Goal: Information Seeking & Learning: Check status

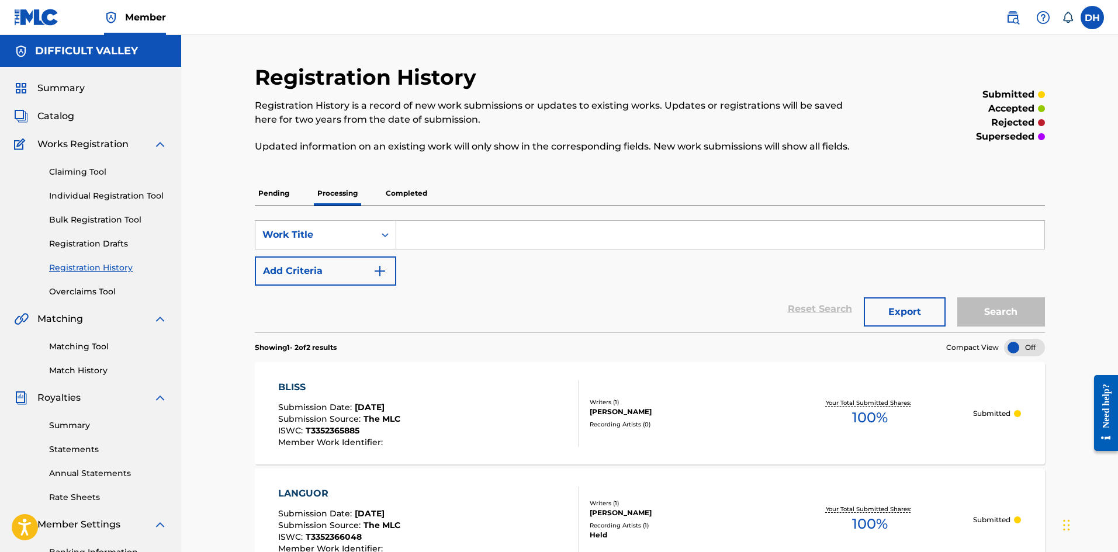
click at [67, 109] on span "Catalog" at bounding box center [55, 116] width 37 height 14
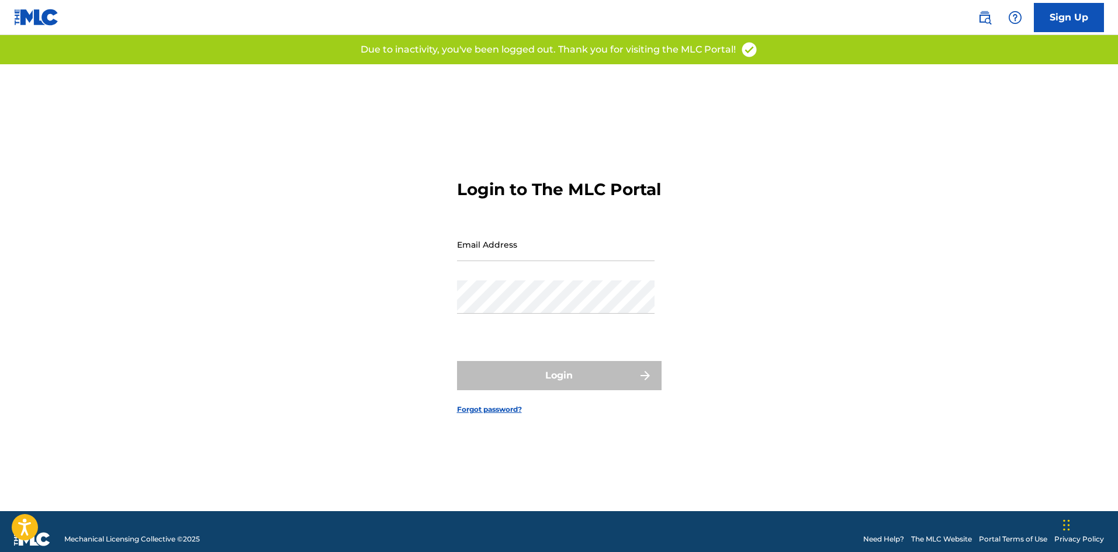
click at [522, 261] on input "Email Address" at bounding box center [556, 244] width 198 height 33
type input "[EMAIL_ADDRESS][DOMAIN_NAME]"
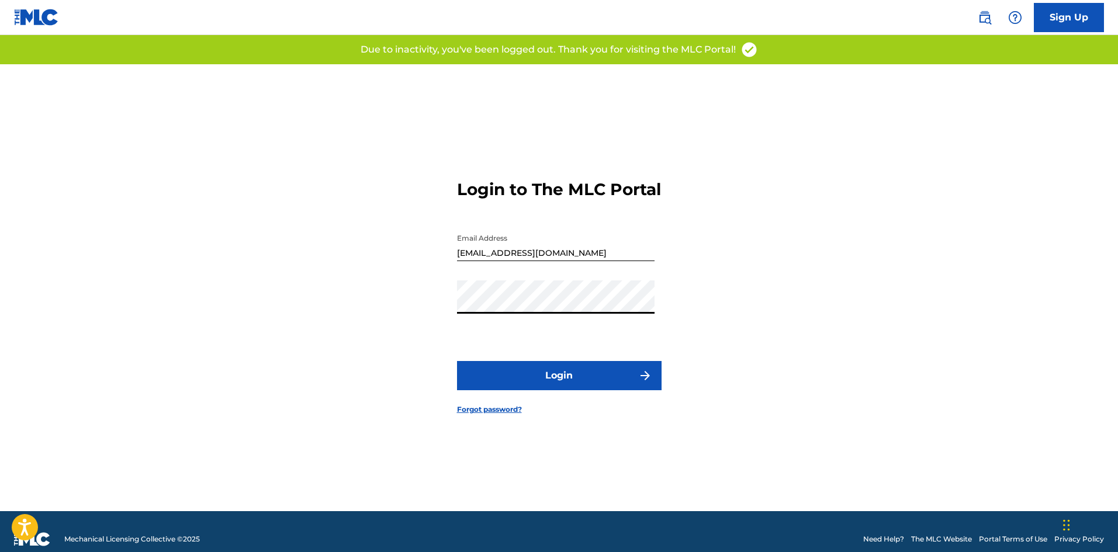
click at [543, 376] on button "Login" at bounding box center [559, 375] width 205 height 29
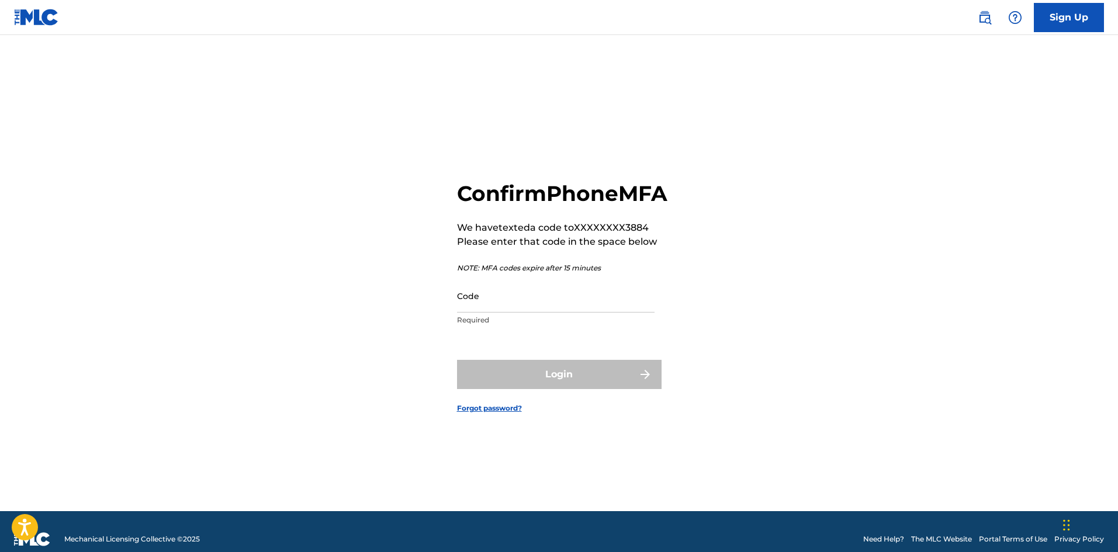
click at [472, 313] on input "Code" at bounding box center [556, 295] width 198 height 33
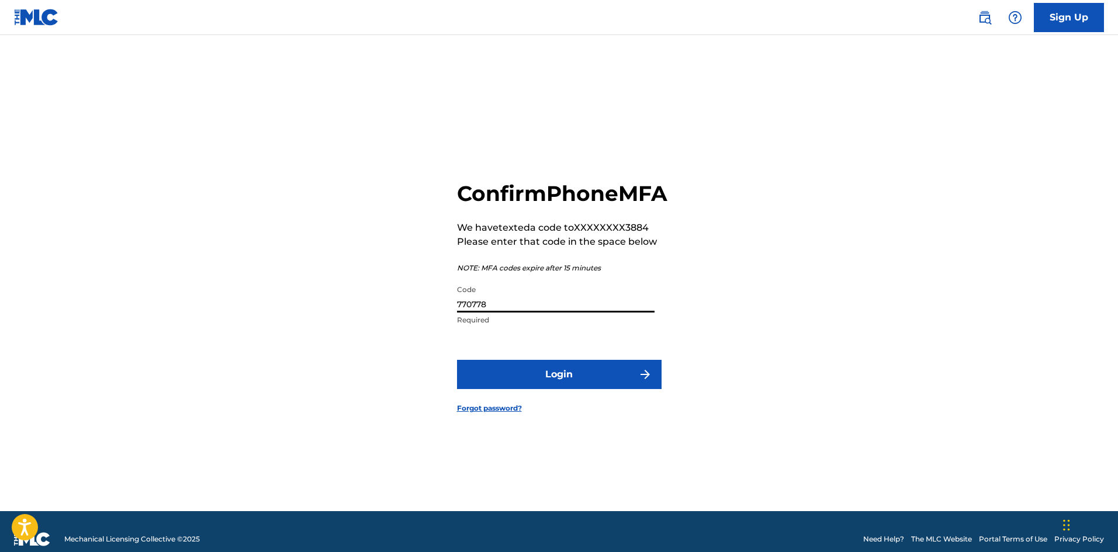
type input "770778"
click at [521, 389] on button "Login" at bounding box center [559, 374] width 205 height 29
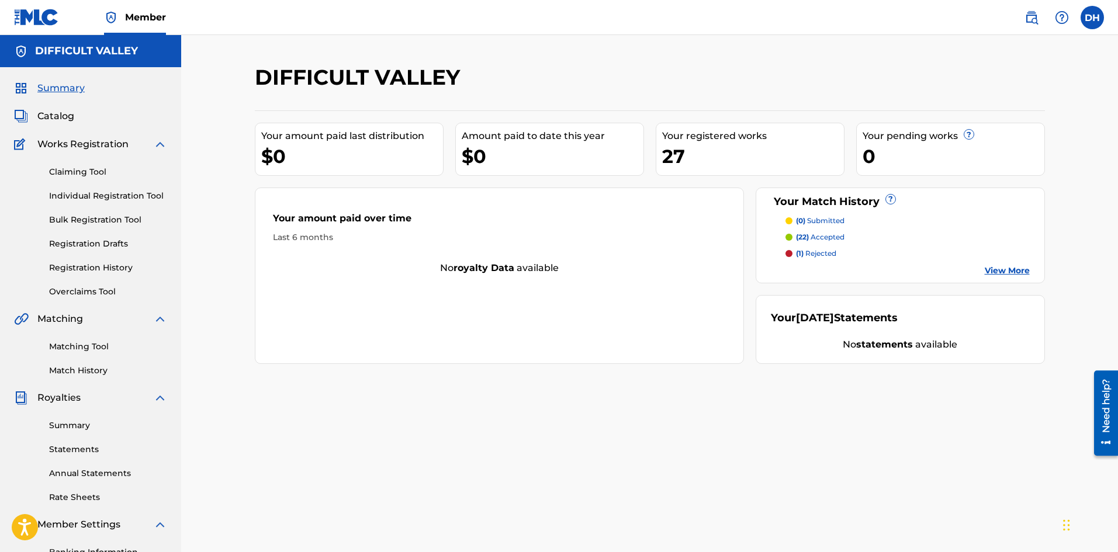
click at [57, 115] on span "Catalog" at bounding box center [55, 116] width 37 height 14
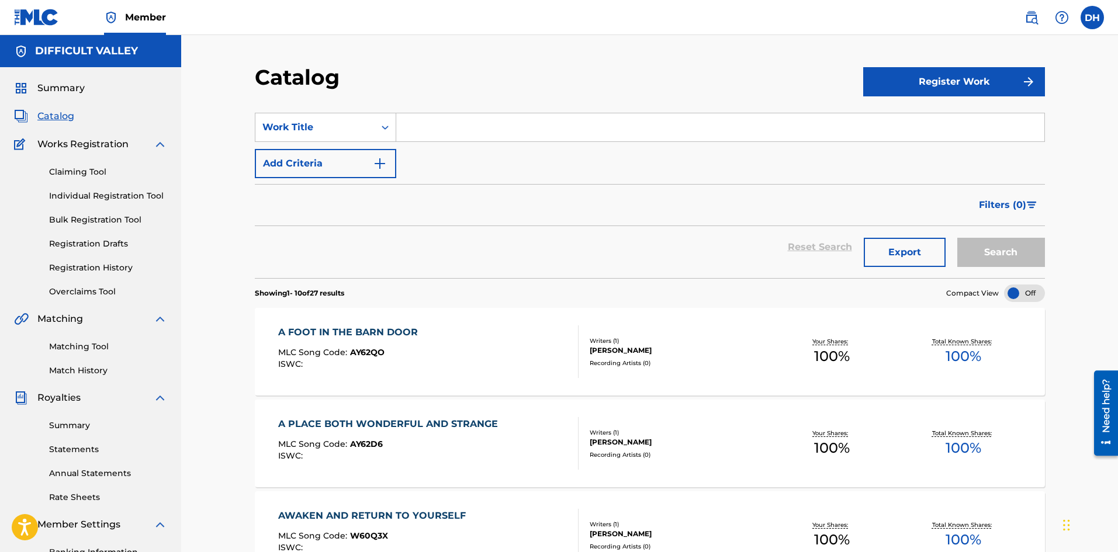
click at [89, 199] on link "Individual Registration Tool" at bounding box center [108, 196] width 118 height 12
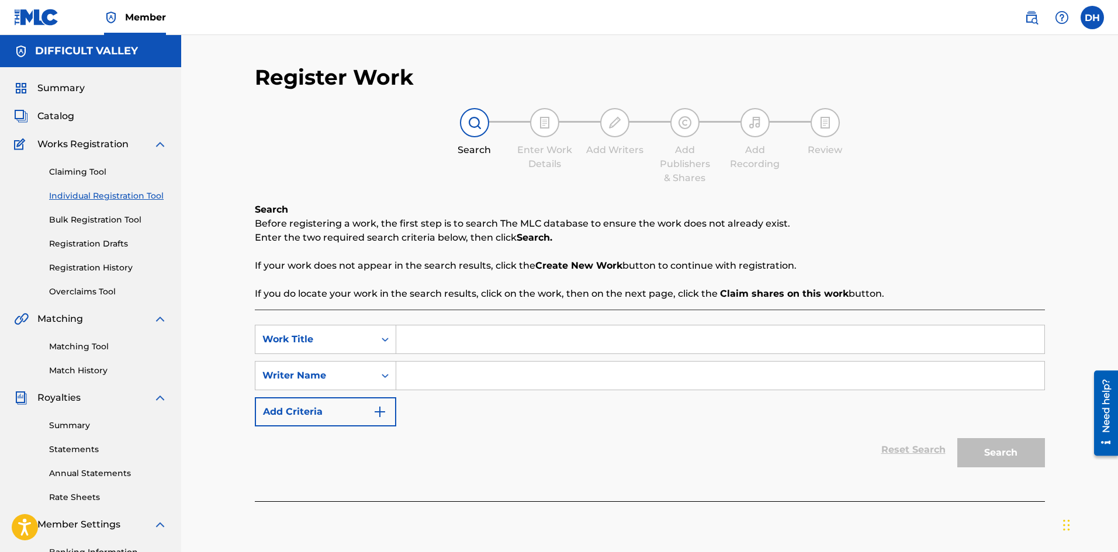
click at [92, 270] on link "Registration History" at bounding box center [108, 268] width 118 height 12
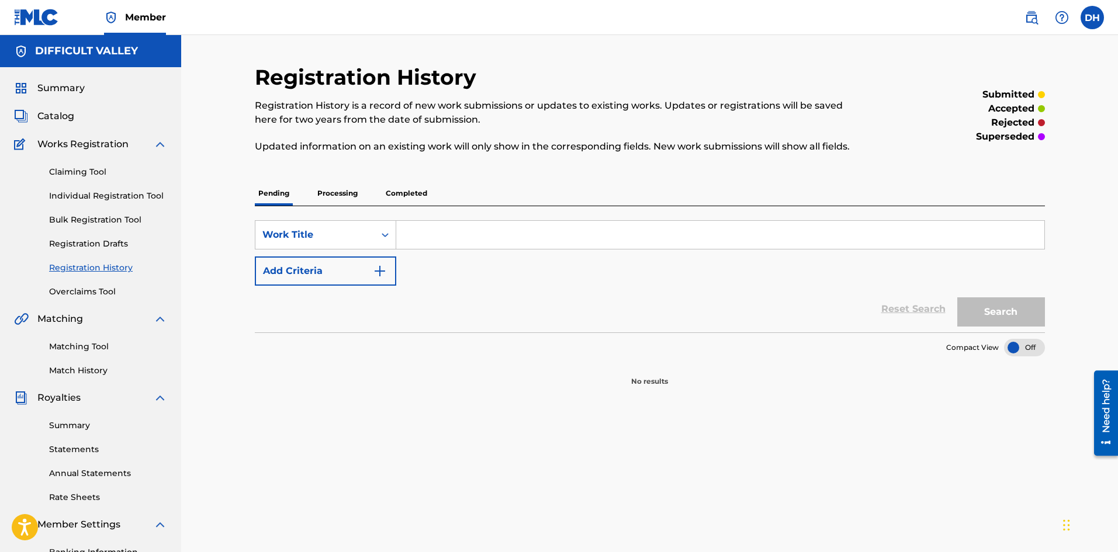
click at [431, 196] on div "Pending Processing Completed" at bounding box center [650, 193] width 790 height 25
click at [416, 195] on p "Completed" at bounding box center [406, 193] width 48 height 25
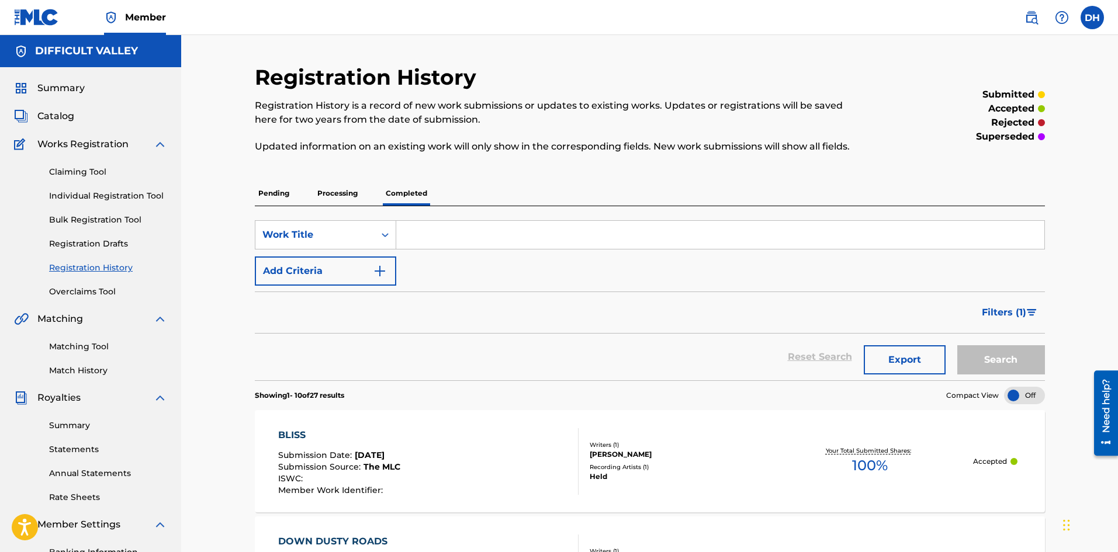
click at [327, 193] on p "Processing" at bounding box center [337, 193] width 47 height 25
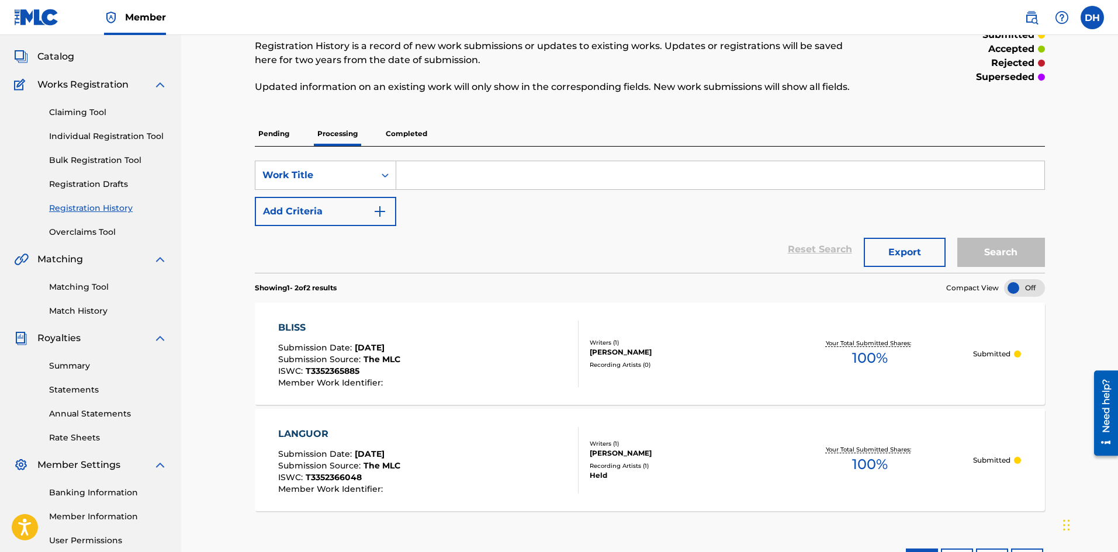
scroll to position [117, 0]
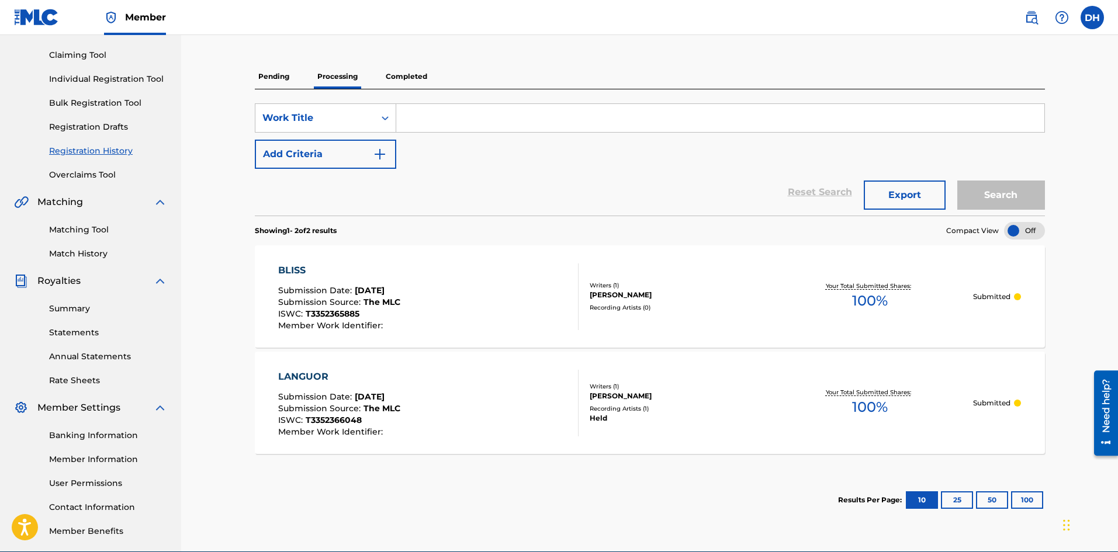
click at [397, 75] on p "Completed" at bounding box center [406, 76] width 48 height 25
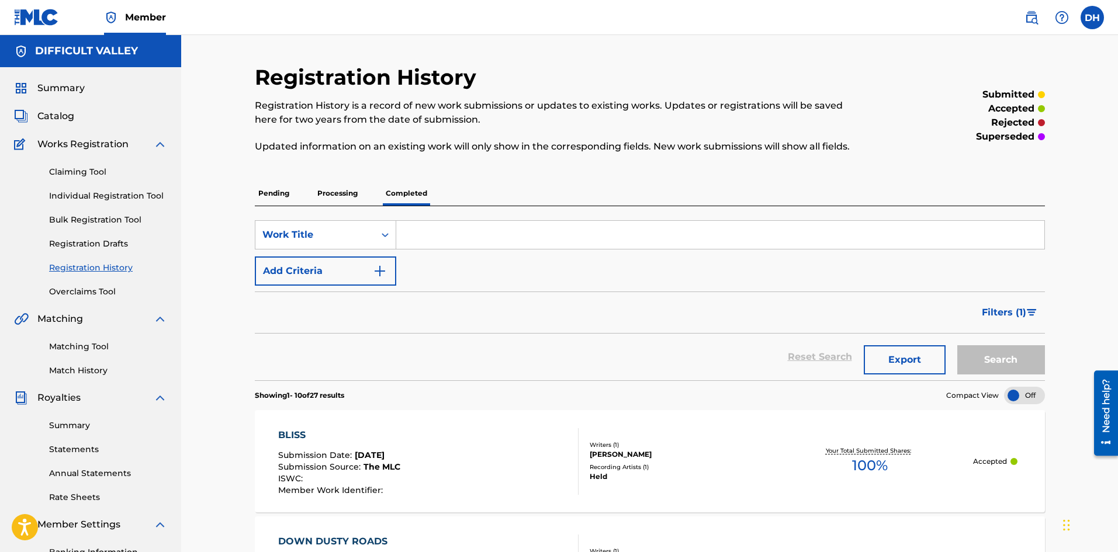
click at [296, 430] on div "BLISS" at bounding box center [339, 435] width 122 height 14
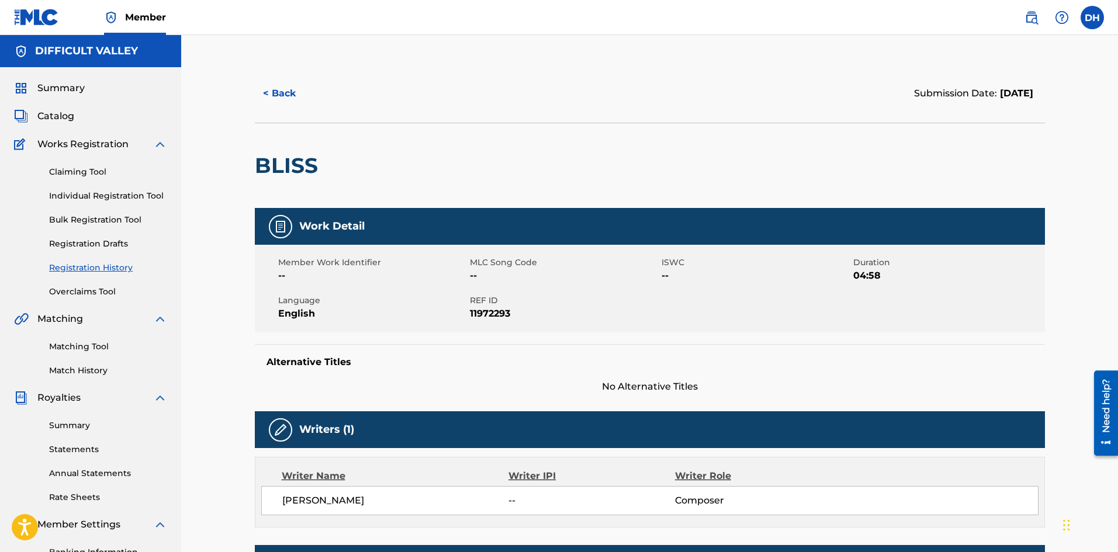
click at [276, 93] on button "< Back" at bounding box center [290, 93] width 70 height 29
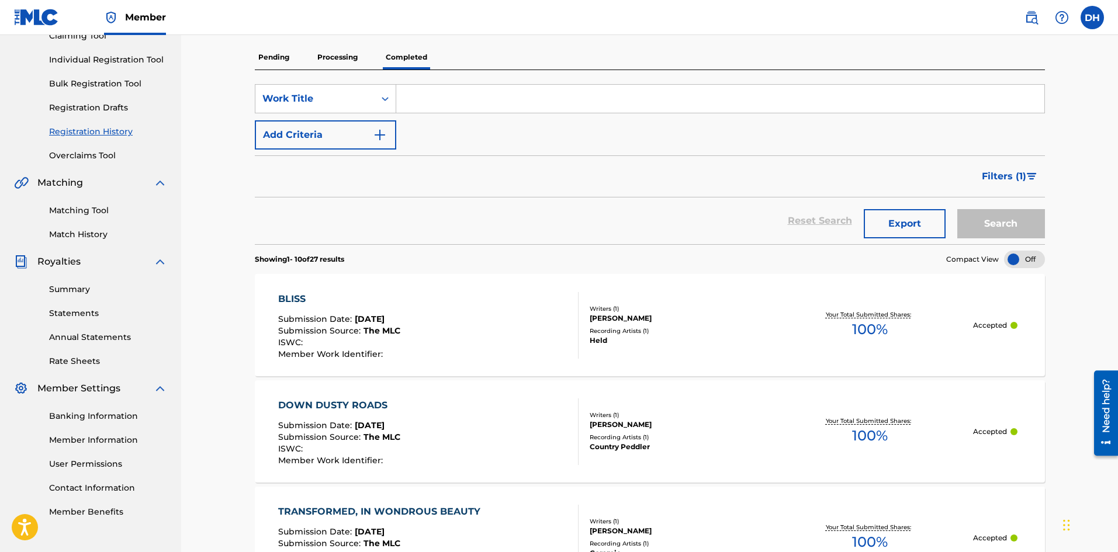
scroll to position [292, 0]
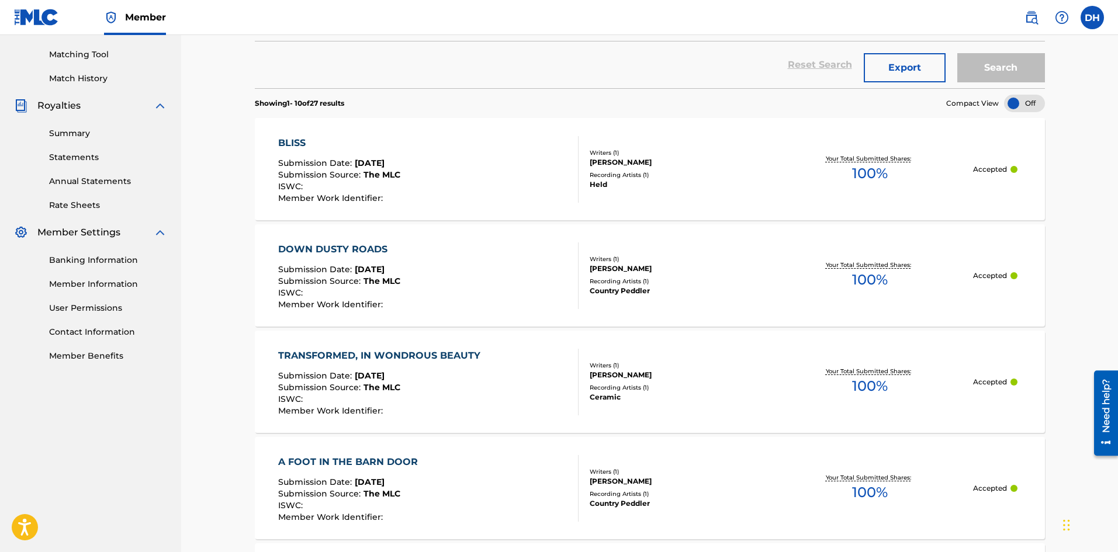
click at [344, 353] on div "TRANSFORMED, IN WONDROUS BEAUTY" at bounding box center [382, 356] width 208 height 14
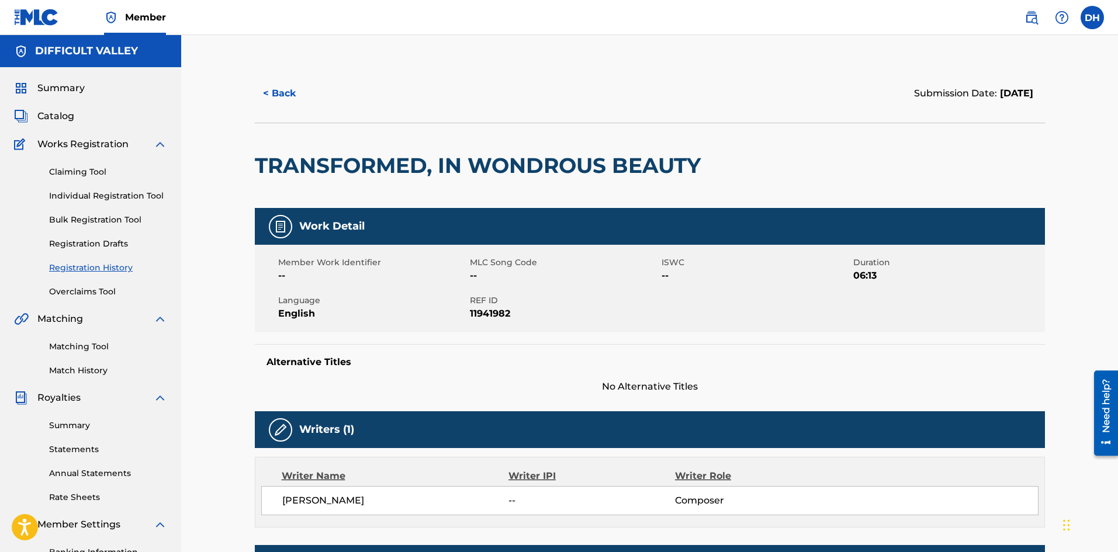
click at [68, 117] on span "Catalog" at bounding box center [55, 116] width 37 height 14
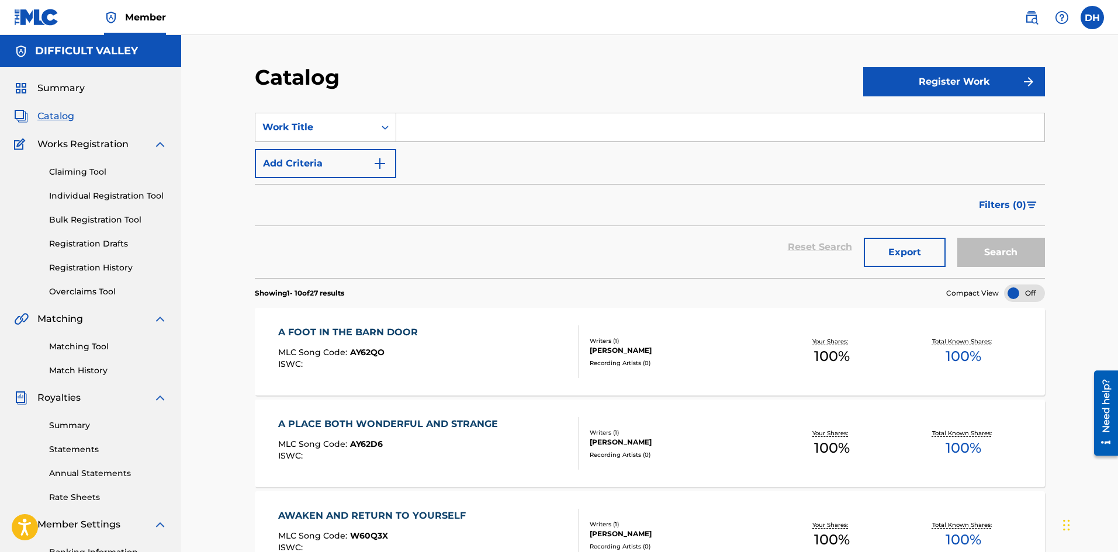
click at [351, 325] on div "A FOOT IN THE BARN DOOR MLC Song Code : AY62QO ISWC : Writers ( 1 ) [PERSON_NAM…" at bounding box center [650, 352] width 790 height 88
